Goal: Navigation & Orientation: Understand site structure

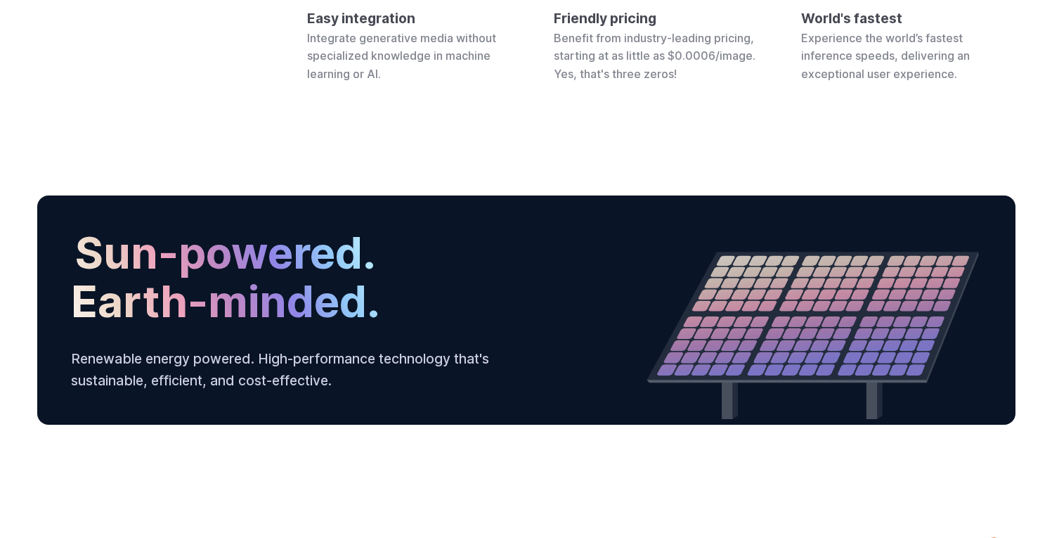
scroll to position [5391, 0]
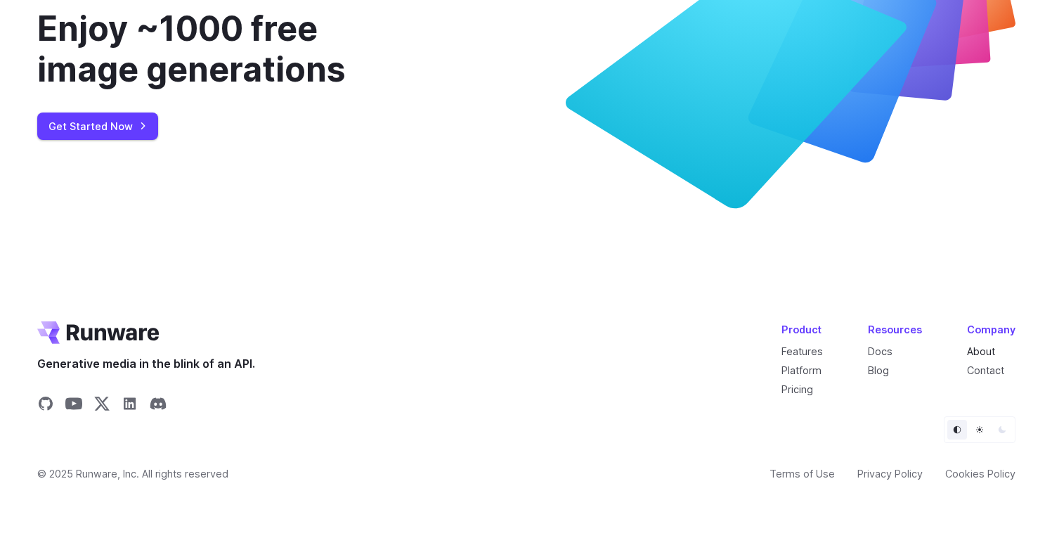
click at [980, 349] on link "About" at bounding box center [981, 351] width 28 height 12
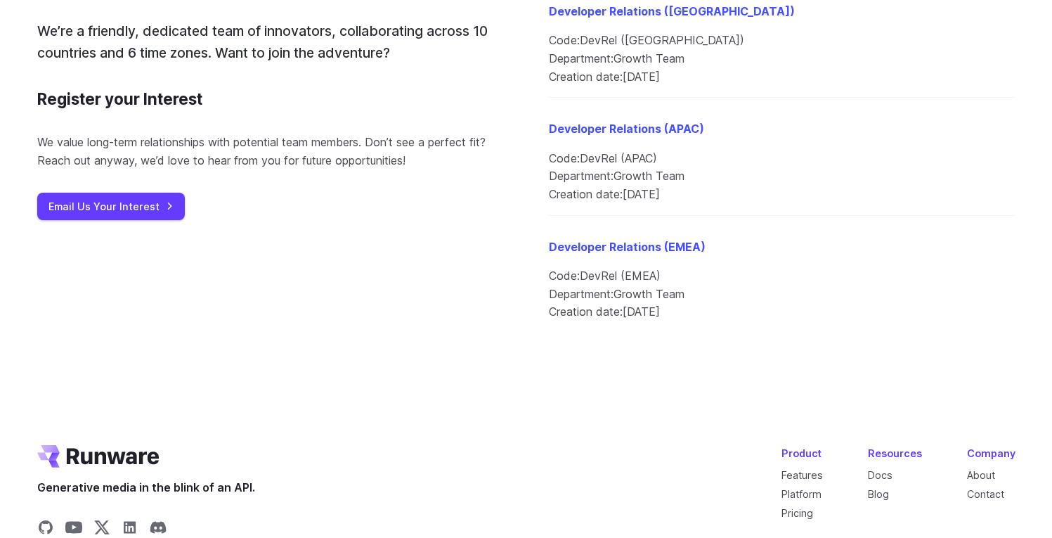
scroll to position [1868, 0]
